Goal: Transaction & Acquisition: Purchase product/service

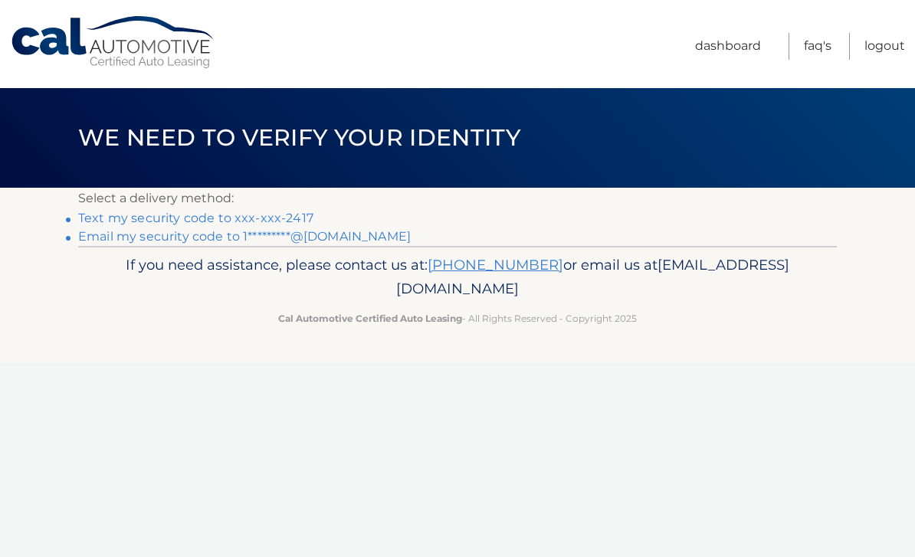
click at [250, 219] on link "Text my security code to xxx-xxx-2417" at bounding box center [195, 218] width 235 height 15
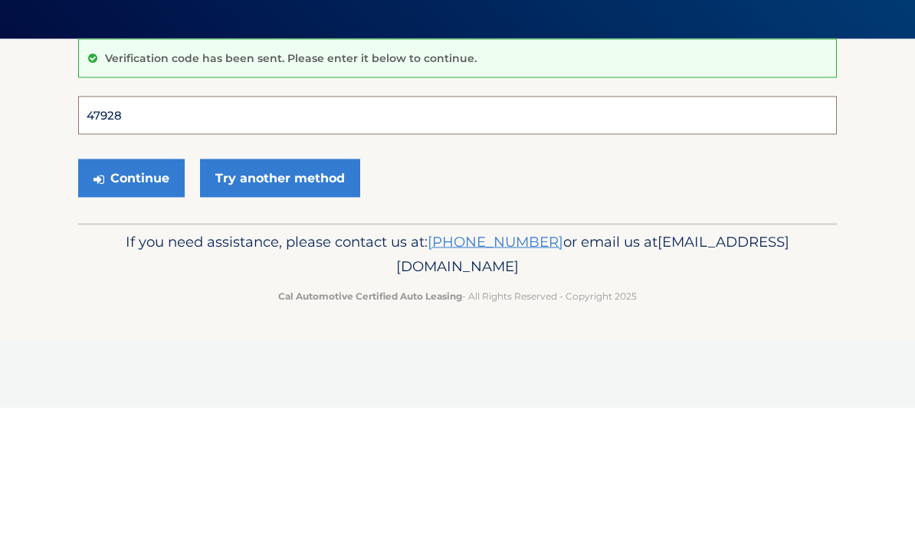
type input "479283"
click at [131, 308] on button "Continue" at bounding box center [131, 327] width 107 height 38
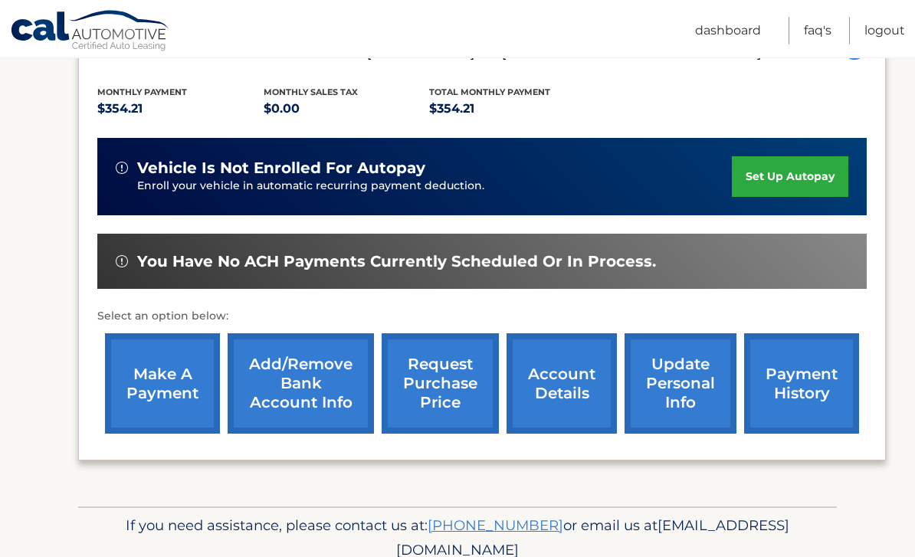
scroll to position [319, 0]
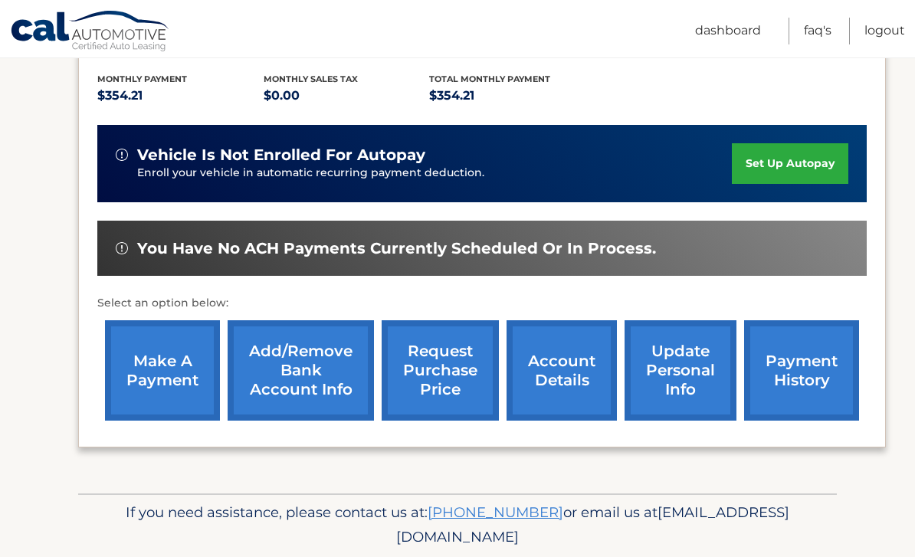
click at [157, 394] on link "make a payment" at bounding box center [162, 370] width 115 height 100
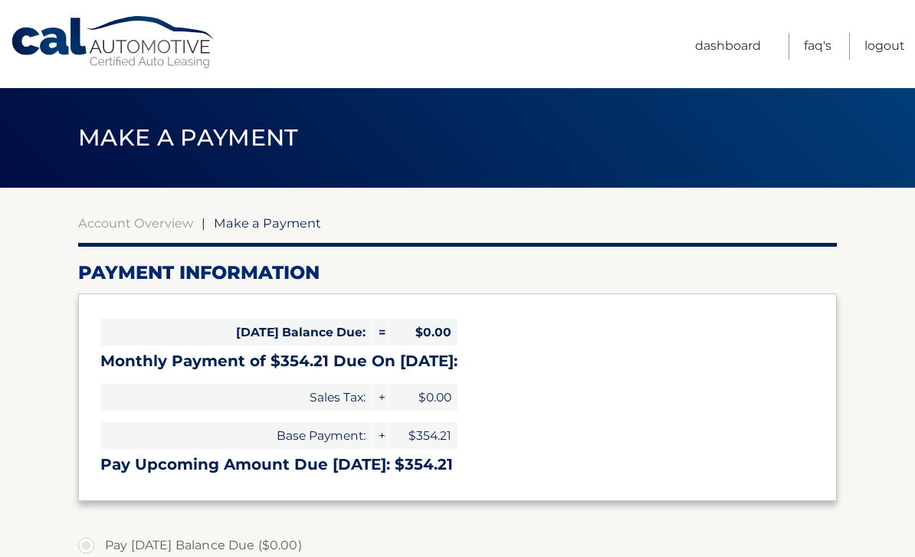
select select "NGNiYTZkMGUtNGJhOC00MWU5LWIwNGYtYTlkNThlN2MyMDM2"
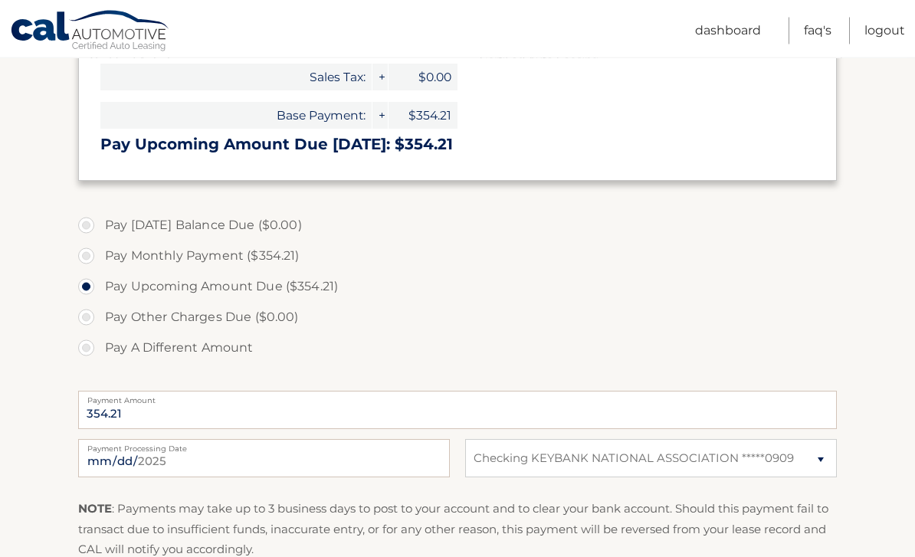
scroll to position [320, 0]
click at [327, 463] on input "[DATE]" at bounding box center [264, 458] width 372 height 38
type input "2025-08-23"
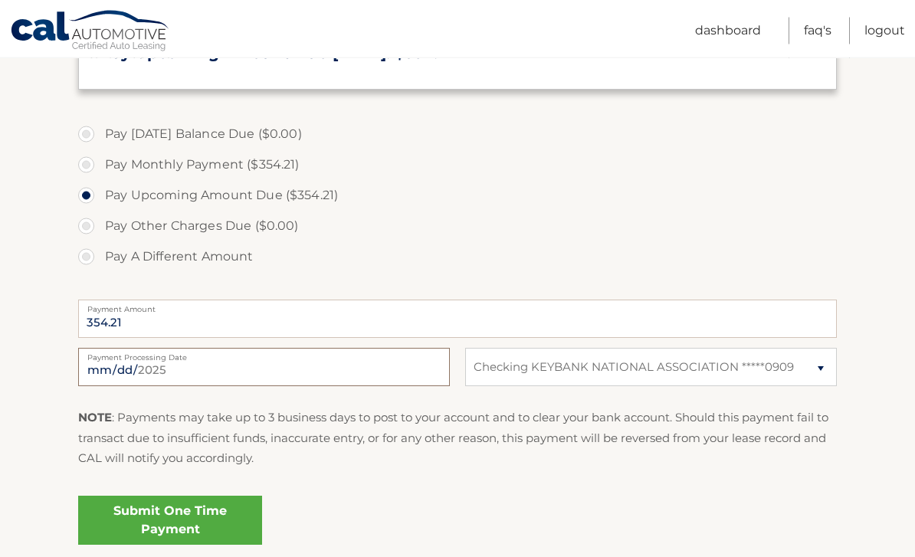
scroll to position [413, 0]
click at [307, 514] on div "Submit One Time Payment" at bounding box center [457, 515] width 759 height 55
click at [197, 519] on link "Submit One Time Payment" at bounding box center [170, 518] width 184 height 49
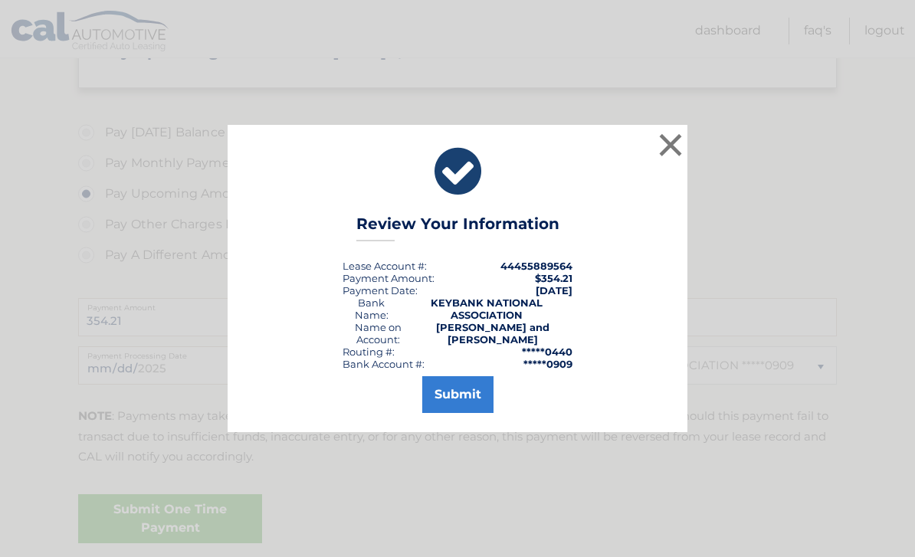
click at [465, 413] on button "Submit" at bounding box center [457, 394] width 71 height 37
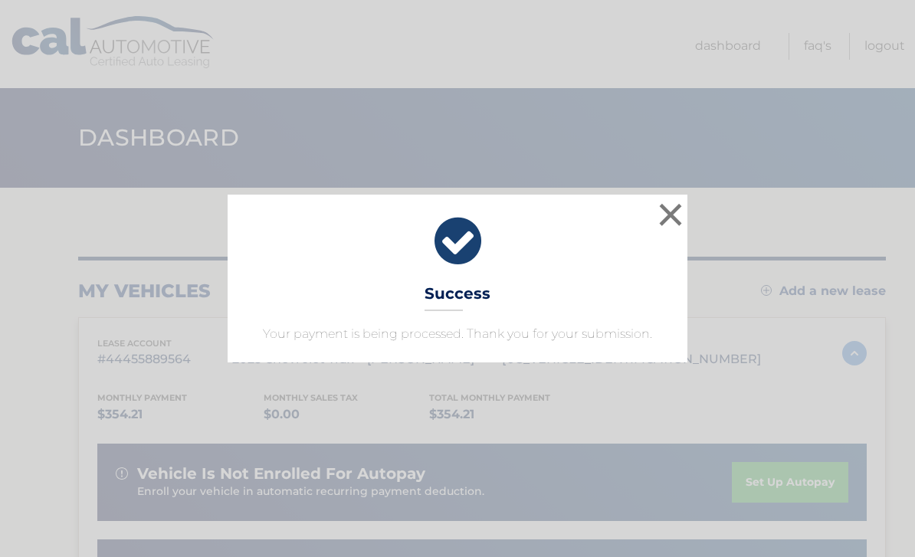
click at [678, 221] on button "×" at bounding box center [670, 214] width 31 height 31
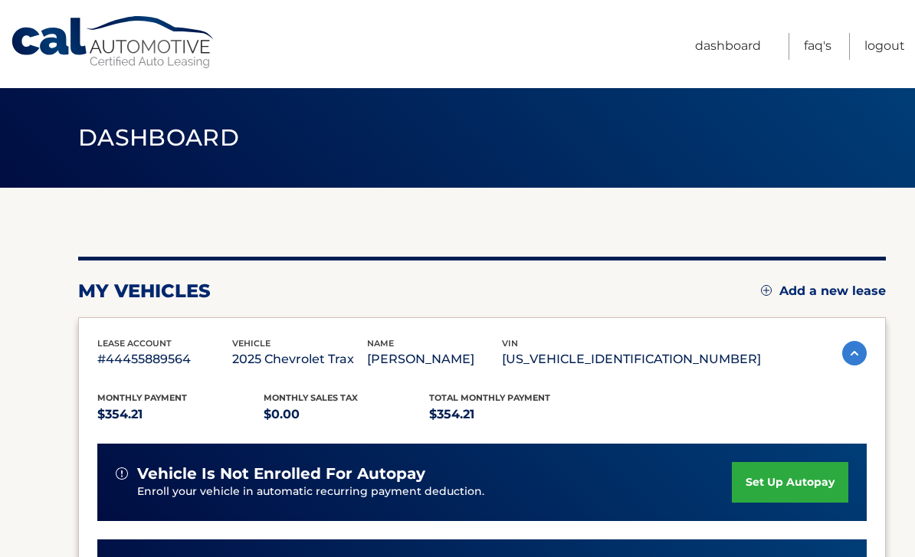
click at [883, 48] on link "Logout" at bounding box center [885, 46] width 41 height 27
